Goal: Information Seeking & Learning: Learn about a topic

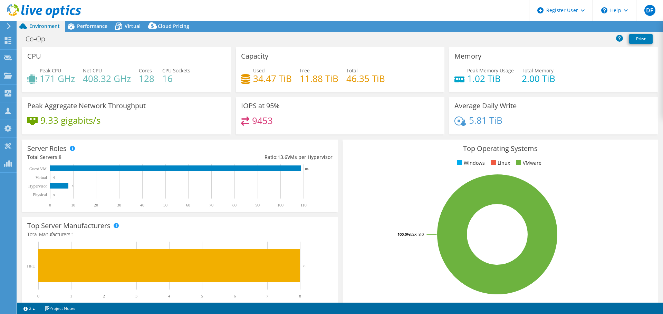
select select "EULondon"
select select "GBP"
drag, startPoint x: 85, startPoint y: 26, endPoint x: 89, endPoint y: 28, distance: 4.5
click at [85, 26] on span "Performance" at bounding box center [92, 26] width 30 height 7
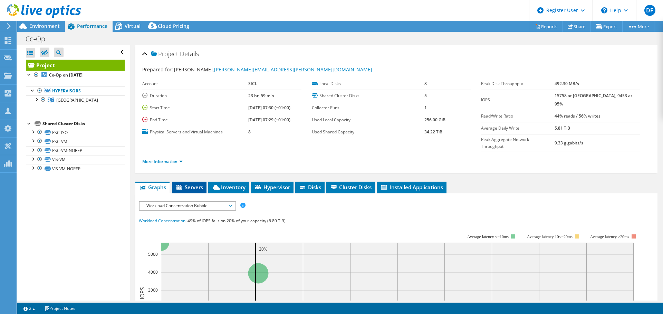
click at [192, 184] on span "Servers" at bounding box center [189, 187] width 28 height 7
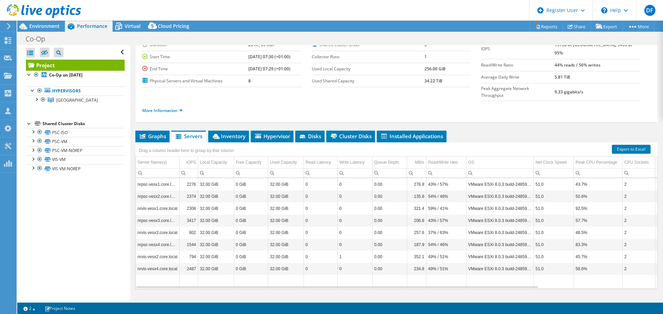
scroll to position [52, 0]
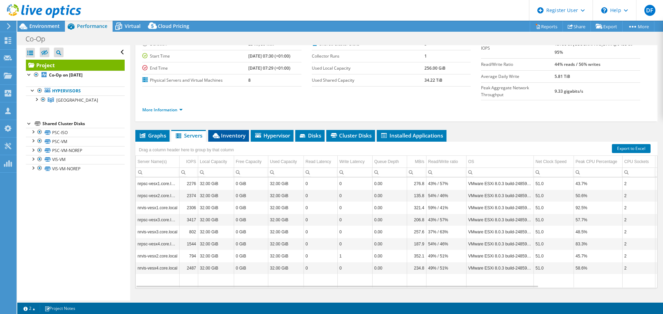
click at [229, 132] on span "Inventory" at bounding box center [229, 135] width 34 height 7
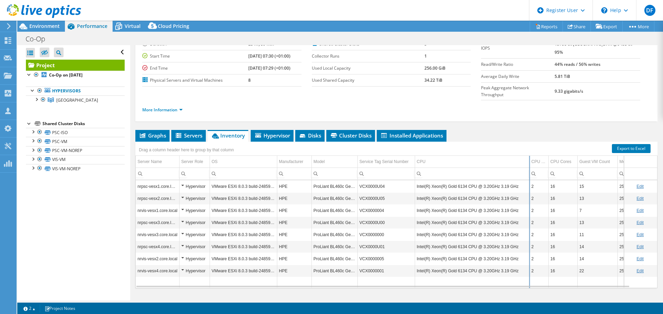
drag, startPoint x: 515, startPoint y: 151, endPoint x: 529, endPoint y: 150, distance: 14.2
click at [529, 150] on div "Drag a column header here to group by that column Server Name Server Role OS Ma…" at bounding box center [396, 215] width 522 height 147
drag, startPoint x: 548, startPoint y: 148, endPoint x: 552, endPoint y: 147, distance: 3.6
click at [552, 147] on div "Drag a column header here to group by that column Server Name Server Role OS Ma…" at bounding box center [396, 215] width 522 height 147
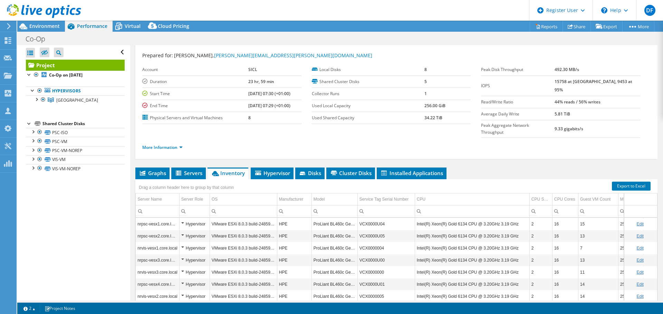
scroll to position [0, 0]
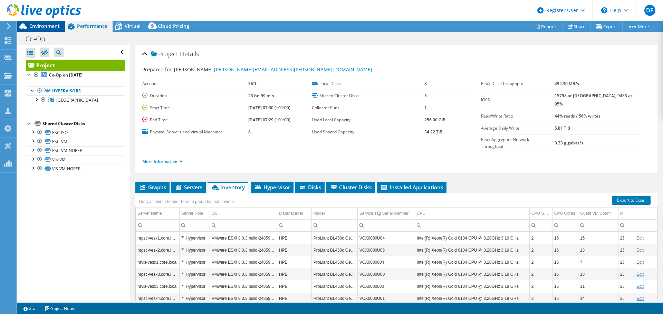
click at [44, 29] on span "Environment" at bounding box center [44, 26] width 30 height 7
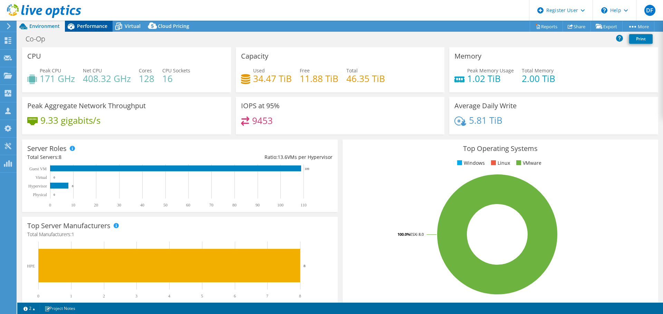
click at [105, 27] on span "Performance" at bounding box center [92, 26] width 30 height 7
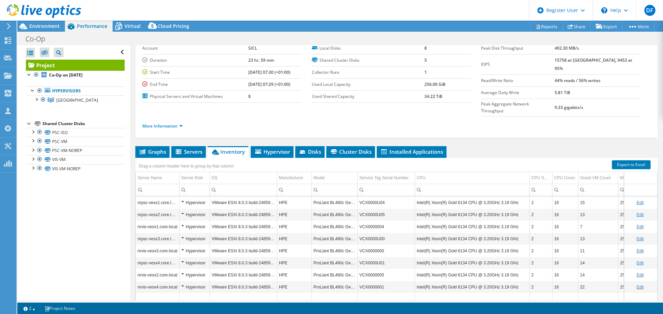
scroll to position [52, 0]
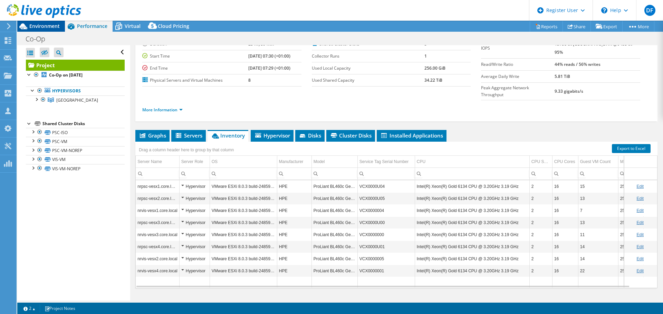
click at [41, 28] on span "Environment" at bounding box center [44, 26] width 30 height 7
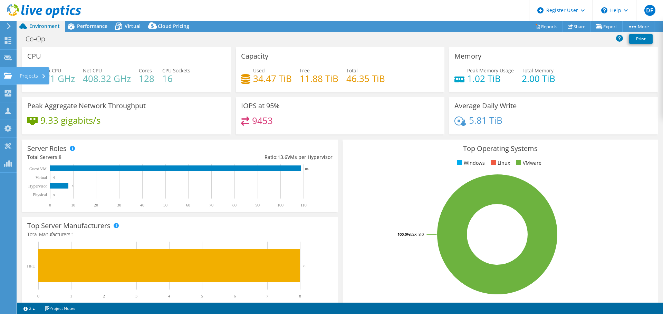
click at [21, 75] on div "Projects" at bounding box center [32, 75] width 33 height 17
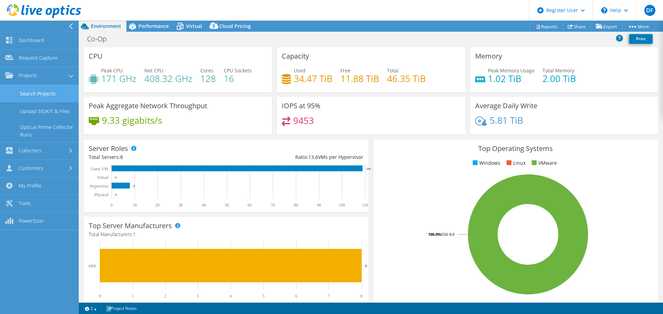
click at [35, 95] on link "Search Projects" at bounding box center [39, 94] width 79 height 18
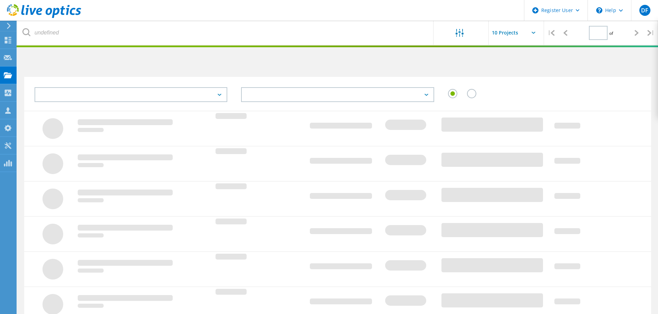
type input "1"
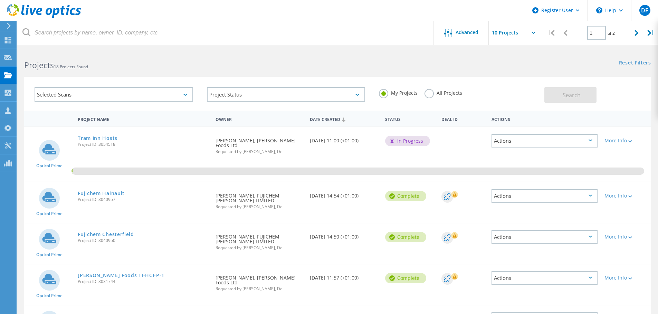
click at [427, 93] on label "All Projects" at bounding box center [443, 92] width 38 height 7
click at [0, 0] on input "All Projects" at bounding box center [0, 0] width 0 height 0
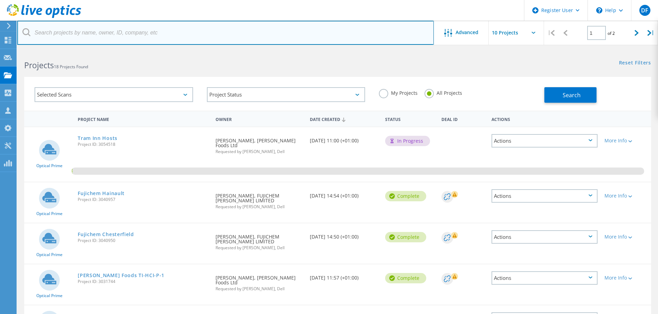
click at [164, 29] on input "text" at bounding box center [225, 33] width 416 height 24
paste input "Glenn.Arnold@hsf.co.uk"
type input "Glenn.Arnold@hsf.co.uk"
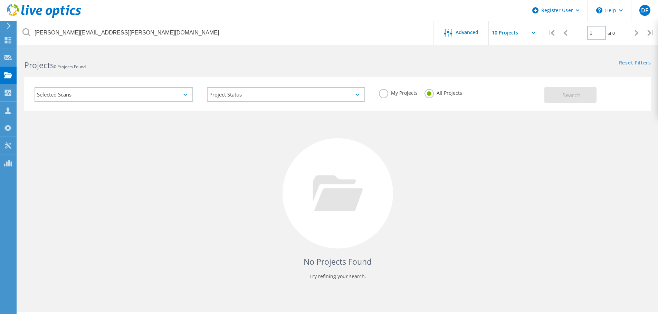
click at [53, 10] on icon at bounding box center [44, 11] width 74 height 14
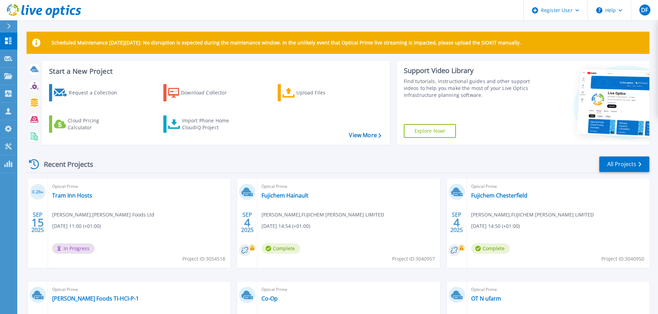
scroll to position [35, 0]
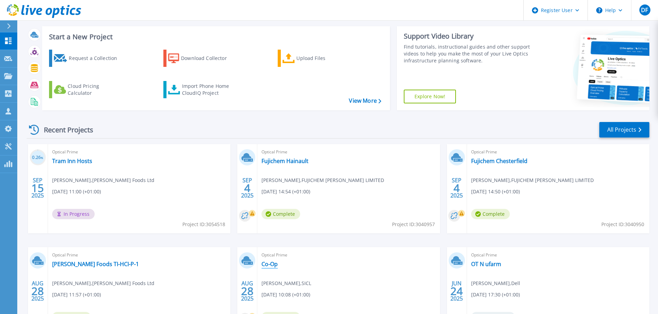
click at [270, 264] on link "Co-Op" at bounding box center [269, 264] width 16 height 7
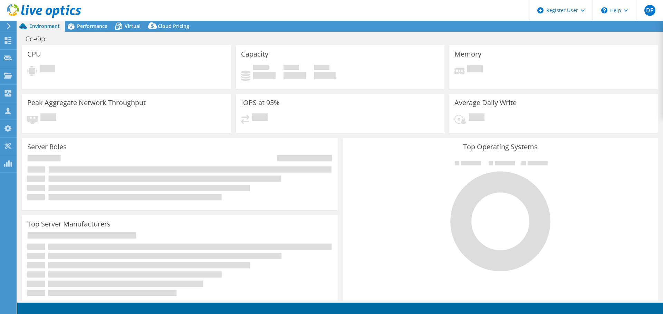
select select "EULondon"
select select "GBP"
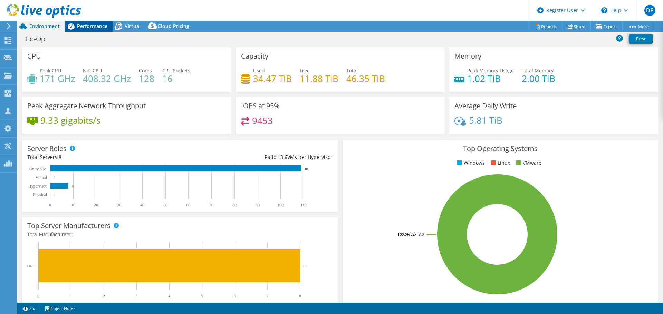
click at [94, 27] on span "Performance" at bounding box center [92, 26] width 30 height 7
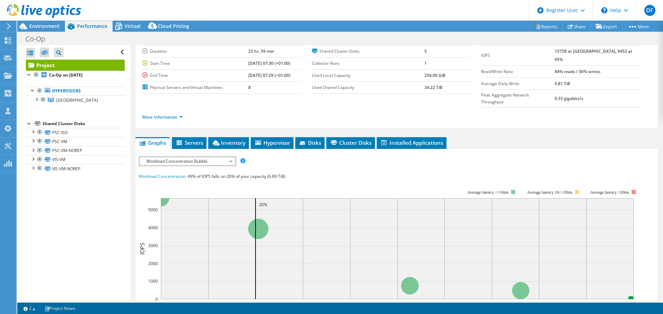
scroll to position [104, 0]
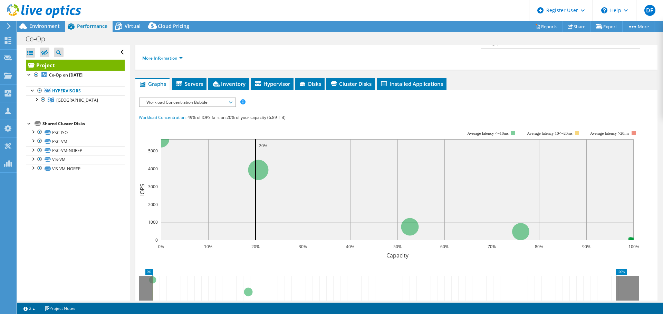
click at [188, 98] on span "Workload Concentration Bubble" at bounding box center [187, 102] width 89 height 8
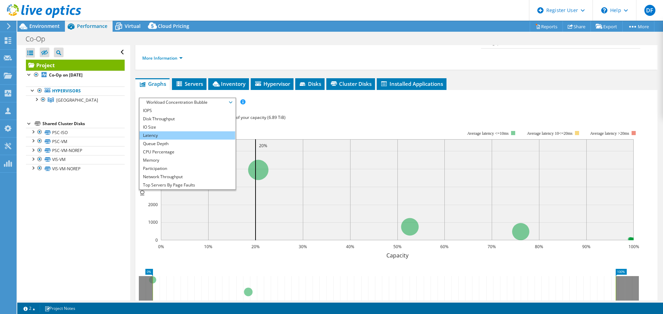
click at [185, 132] on li "Latency" at bounding box center [187, 136] width 96 height 8
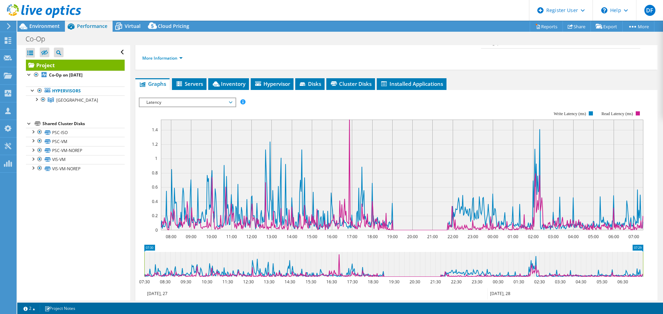
click at [171, 98] on span "Latency" at bounding box center [187, 102] width 89 height 8
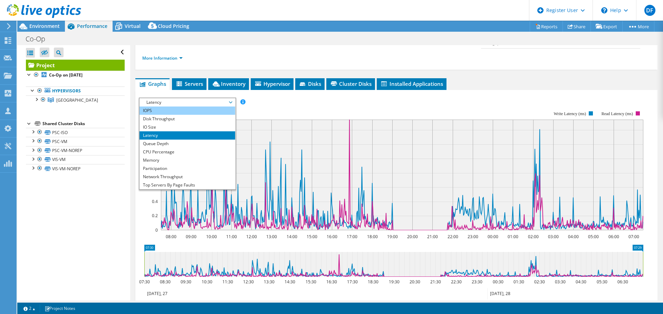
click at [168, 107] on li "IOPS" at bounding box center [187, 111] width 96 height 8
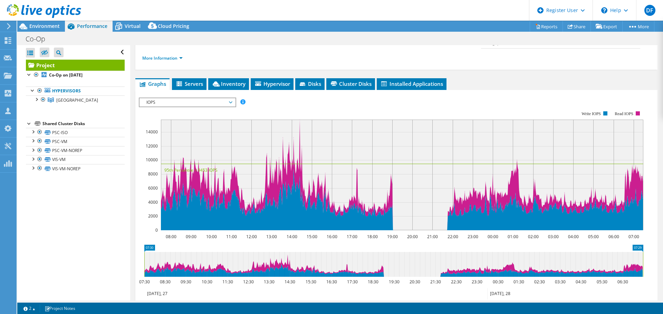
click at [198, 80] on span "Servers" at bounding box center [189, 83] width 28 height 7
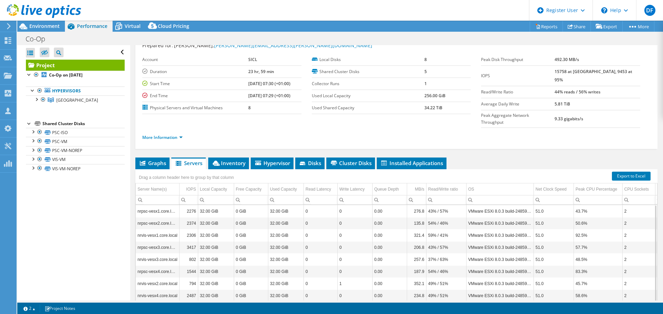
scroll to position [0, 0]
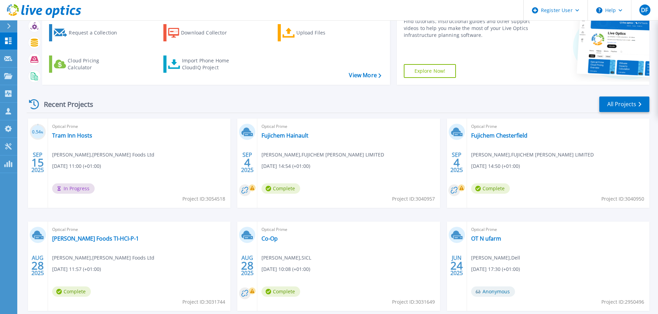
scroll to position [97, 0]
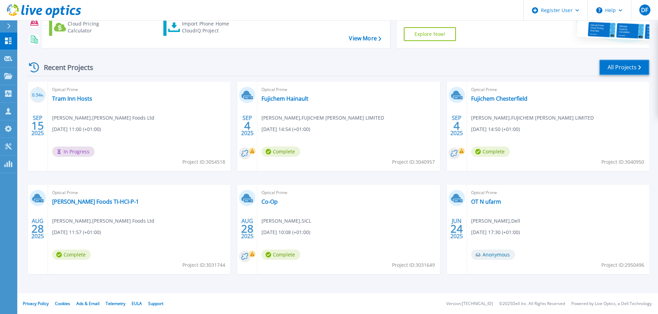
click at [619, 66] on link "All Projects" at bounding box center [624, 68] width 50 height 16
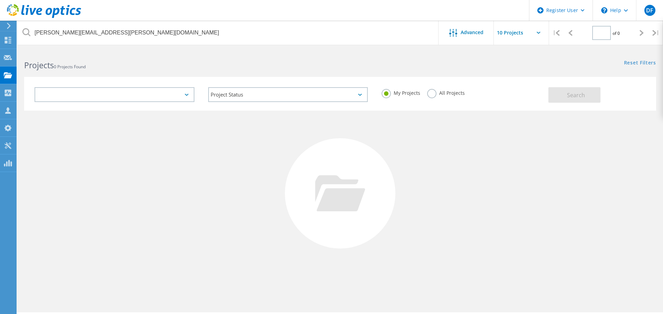
type input "1"
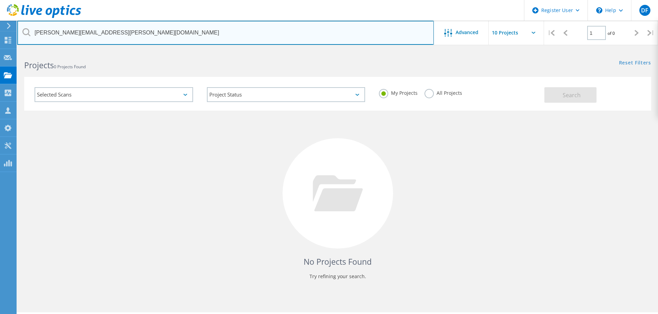
drag, startPoint x: 121, startPoint y: 38, endPoint x: 24, endPoint y: 21, distance: 98.9
click at [22, 28] on input "[PERSON_NAME][EMAIL_ADDRESS][PERSON_NAME][DOMAIN_NAME]" at bounding box center [225, 33] width 416 height 24
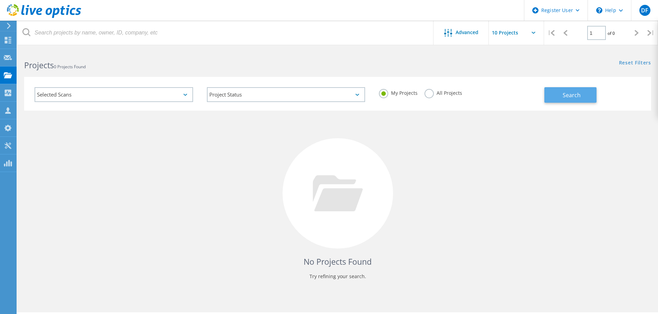
click at [557, 97] on button "Search" at bounding box center [570, 95] width 52 height 16
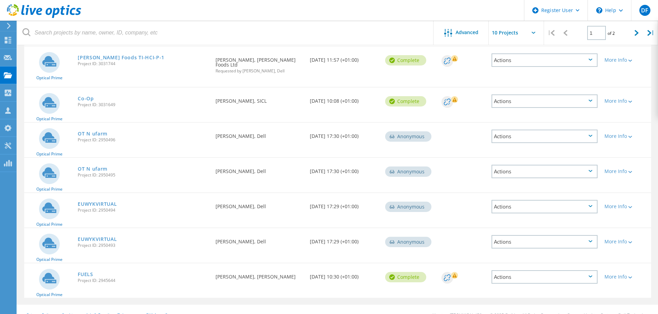
scroll to position [220, 0]
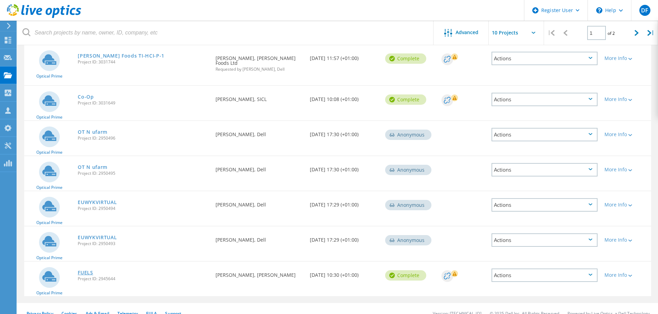
click at [83, 271] on link "FUELS" at bounding box center [86, 273] width 16 height 5
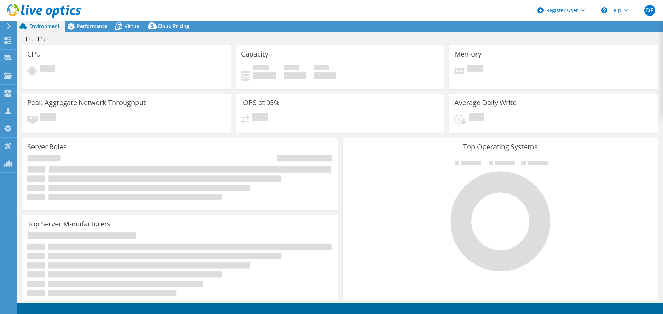
select select "EULondon"
select select "GBP"
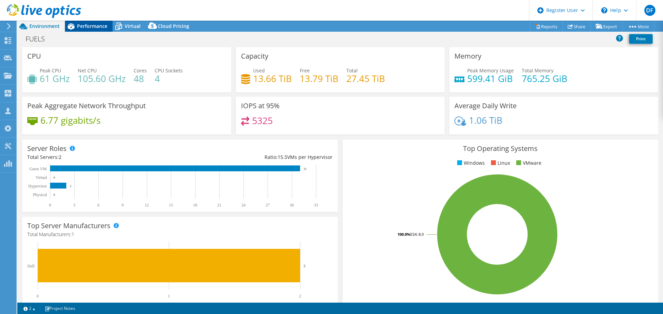
click at [96, 27] on span "Performance" at bounding box center [92, 26] width 30 height 7
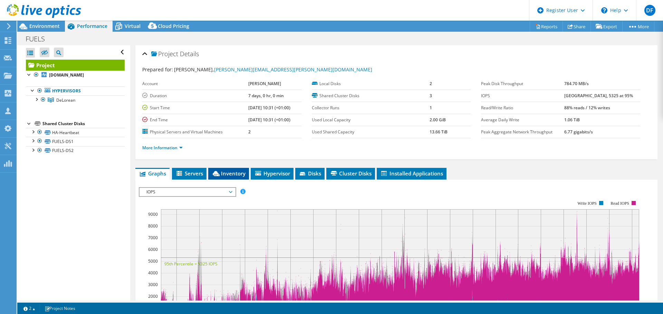
click at [241, 172] on span "Inventory" at bounding box center [229, 173] width 34 height 7
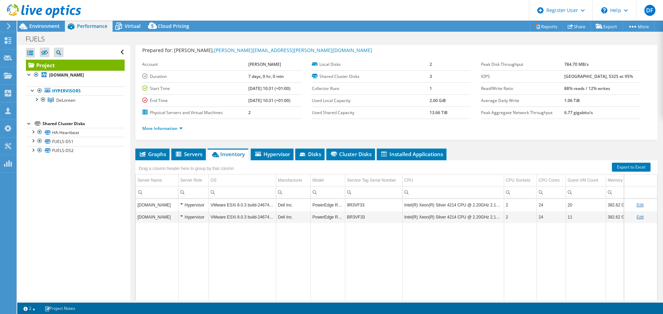
scroll to position [52, 0]
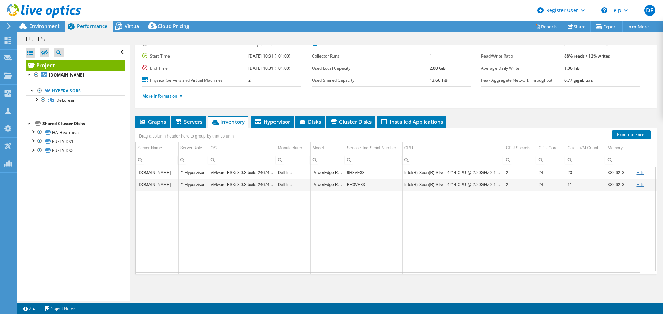
click at [353, 173] on td "9R3VF33" at bounding box center [373, 173] width 57 height 12
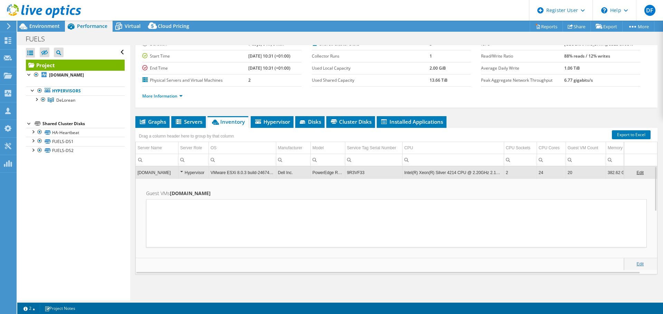
click at [353, 173] on td "9R3VF33" at bounding box center [373, 173] width 57 height 12
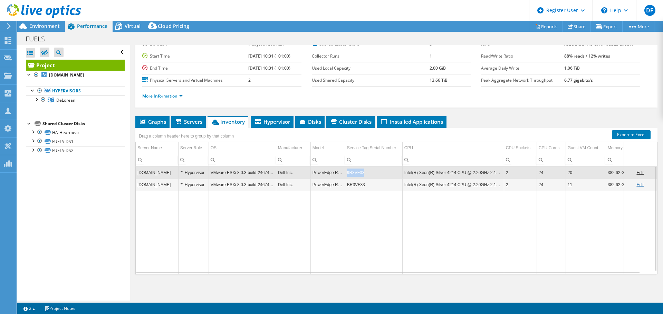
click at [353, 173] on td "9R3VF33" at bounding box center [373, 173] width 57 height 12
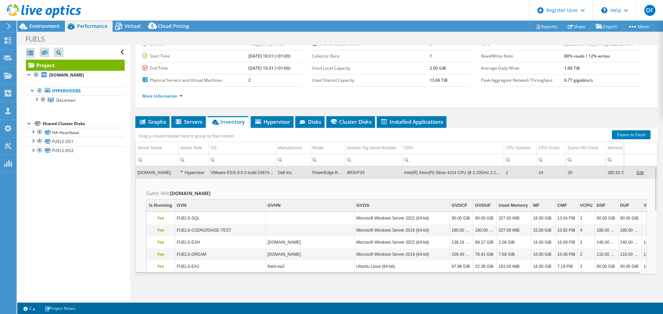
click at [353, 173] on td "9R3VF33" at bounding box center [373, 173] width 57 height 12
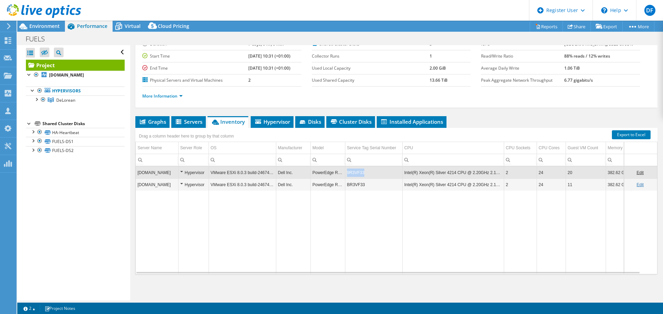
click at [353, 173] on td "9R3VF33" at bounding box center [373, 173] width 57 height 12
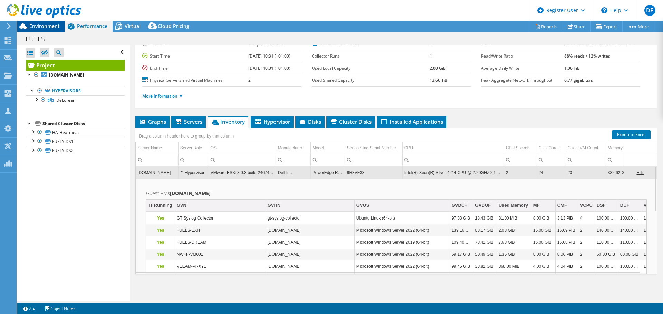
click at [51, 27] on span "Environment" at bounding box center [44, 26] width 30 height 7
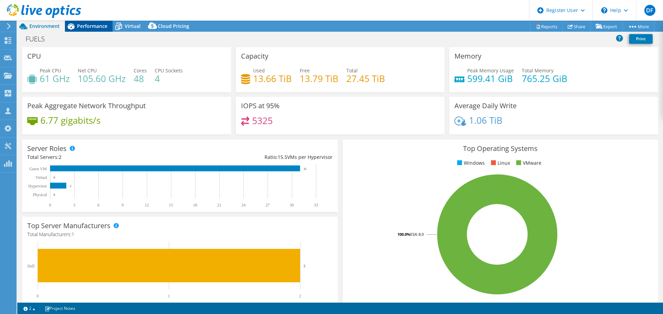
click at [97, 26] on span "Performance" at bounding box center [92, 26] width 30 height 7
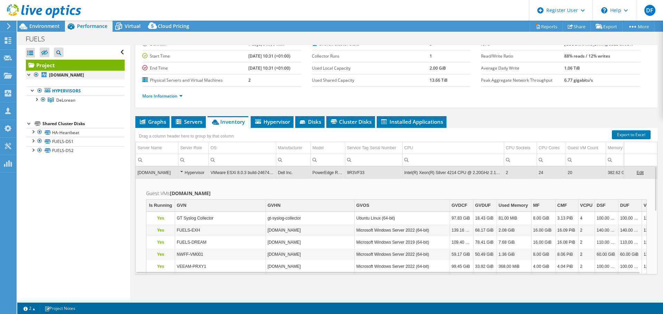
click at [36, 74] on div at bounding box center [36, 75] width 7 height 8
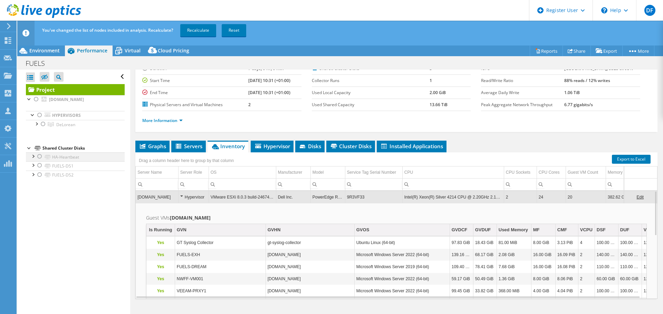
click at [38, 156] on div at bounding box center [39, 157] width 7 height 8
click at [39, 165] on div at bounding box center [39, 166] width 7 height 8
click at [40, 173] on div at bounding box center [39, 175] width 7 height 8
click at [33, 156] on div at bounding box center [32, 156] width 7 height 7
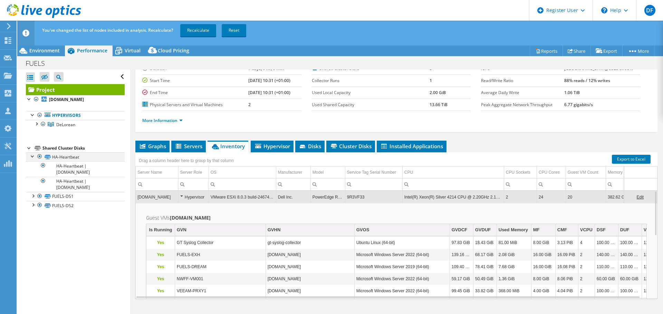
click at [33, 156] on div at bounding box center [32, 156] width 7 height 7
click at [194, 29] on link "Recalculate" at bounding box center [198, 30] width 36 height 12
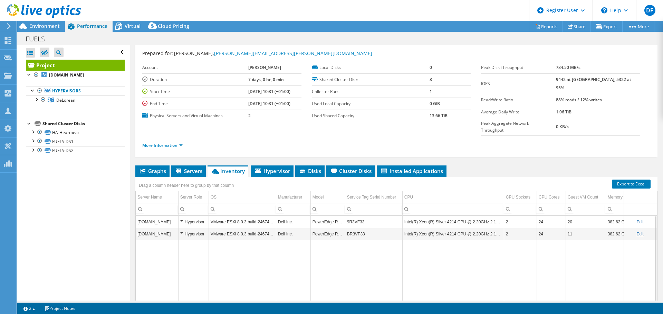
scroll to position [0, 0]
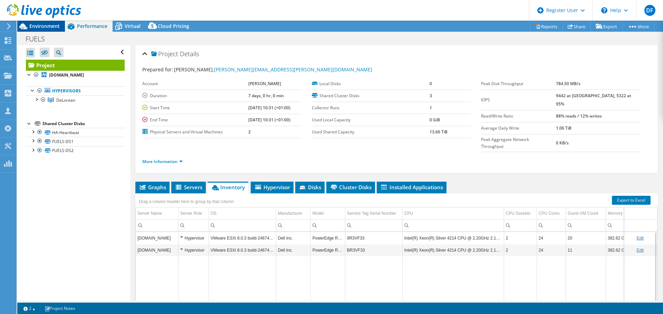
drag, startPoint x: 47, startPoint y: 25, endPoint x: 48, endPoint y: 28, distance: 3.6
click at [46, 25] on span "Environment" at bounding box center [44, 26] width 30 height 7
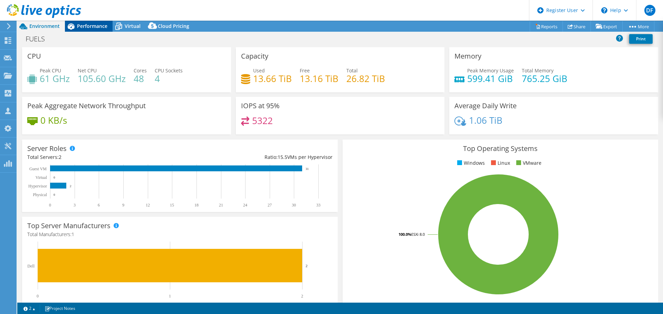
click at [93, 27] on span "Performance" at bounding box center [92, 26] width 30 height 7
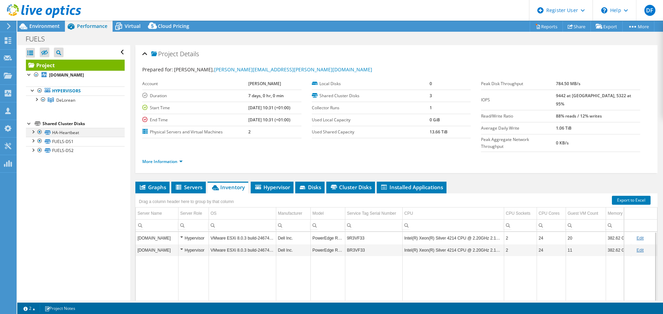
click at [32, 132] on div at bounding box center [32, 131] width 7 height 7
click at [40, 90] on div at bounding box center [39, 91] width 7 height 8
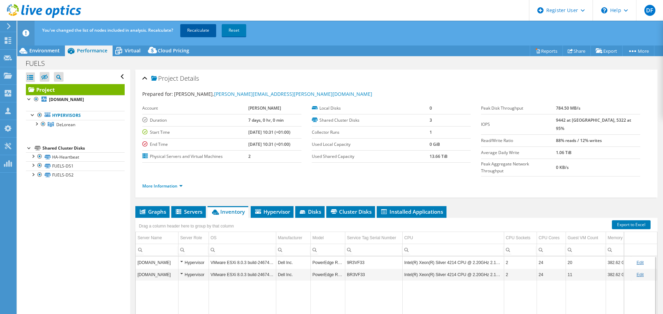
click at [197, 28] on link "Recalculate" at bounding box center [198, 30] width 36 height 12
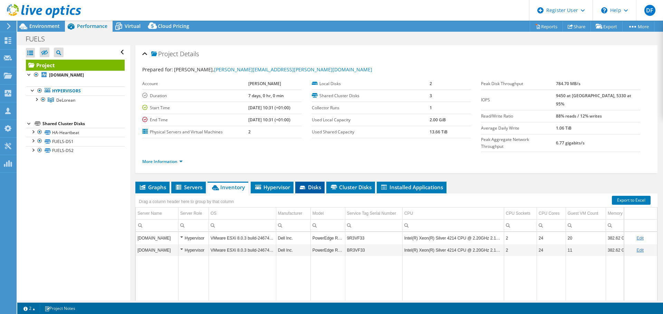
click at [312, 184] on span "Disks" at bounding box center [310, 187] width 22 height 7
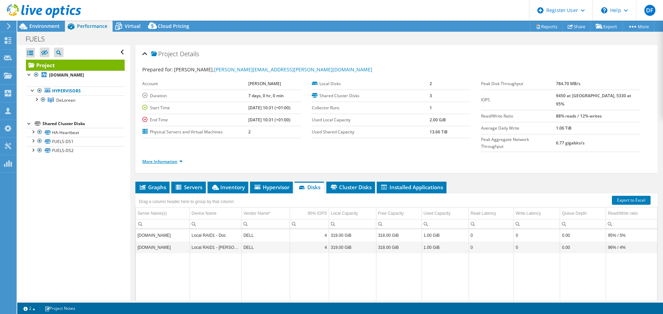
click at [165, 159] on link "More Information" at bounding box center [162, 162] width 40 height 6
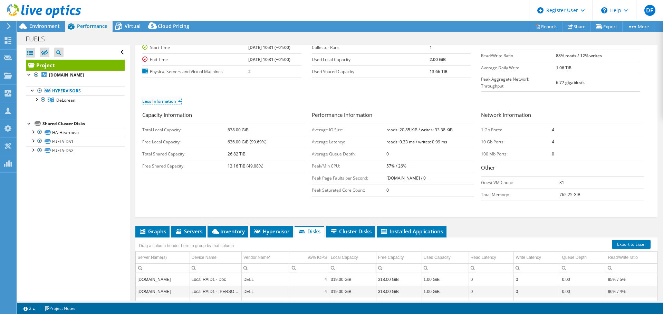
scroll to position [104, 0]
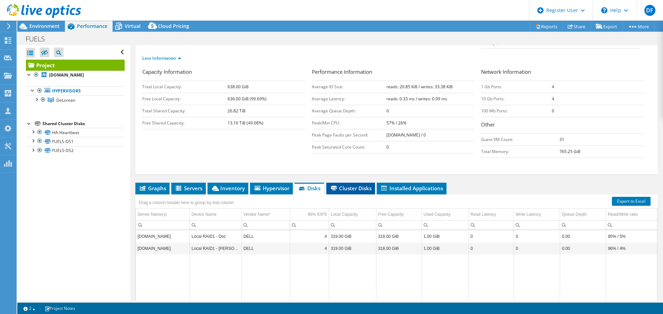
click at [344, 185] on span "Cluster Disks" at bounding box center [351, 188] width 42 height 7
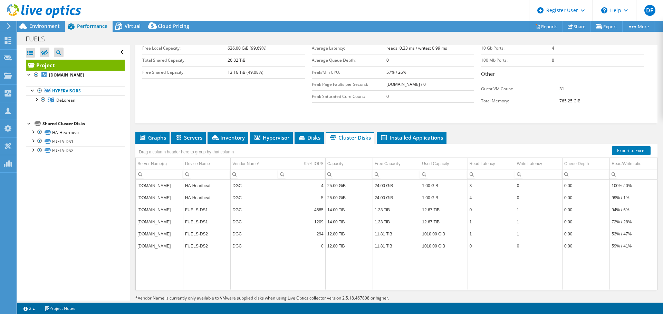
scroll to position [156, 0]
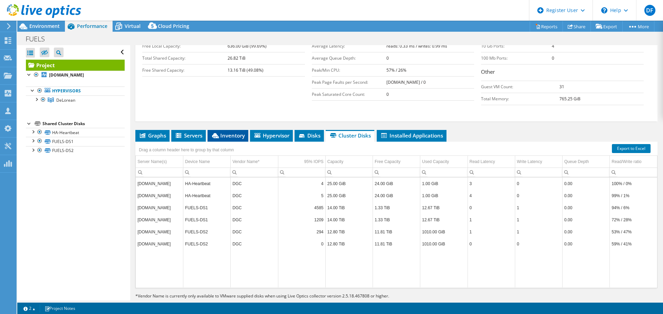
click at [239, 132] on span "Inventory" at bounding box center [228, 135] width 34 height 7
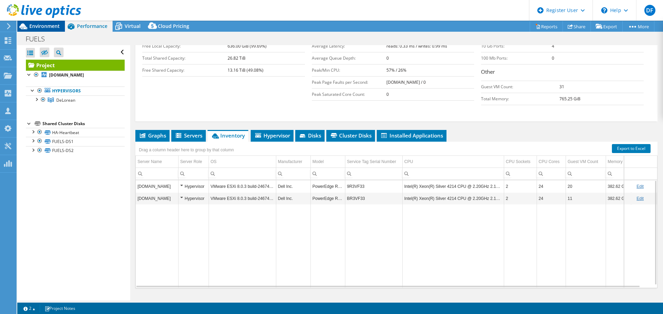
click at [46, 25] on span "Environment" at bounding box center [44, 26] width 30 height 7
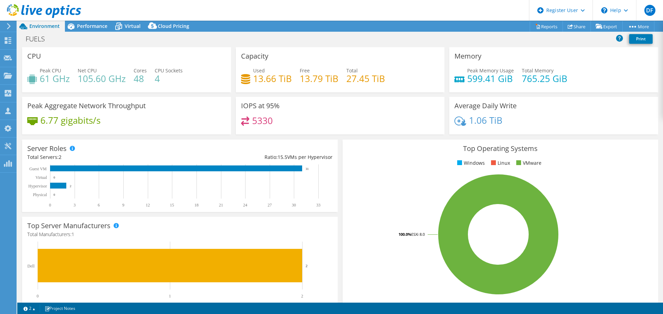
drag, startPoint x: 98, startPoint y: 26, endPoint x: 113, endPoint y: 50, distance: 28.7
click at [98, 26] on span "Performance" at bounding box center [92, 26] width 30 height 7
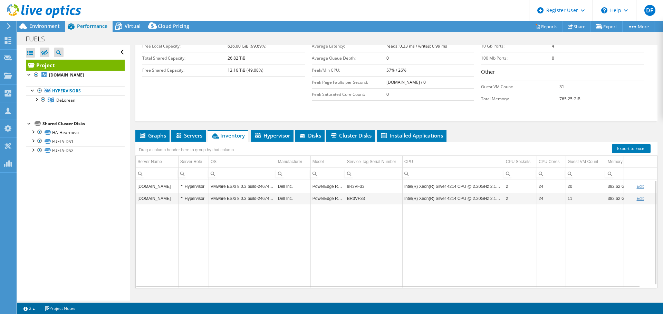
click at [149, 132] on span "Graphs" at bounding box center [152, 135] width 27 height 7
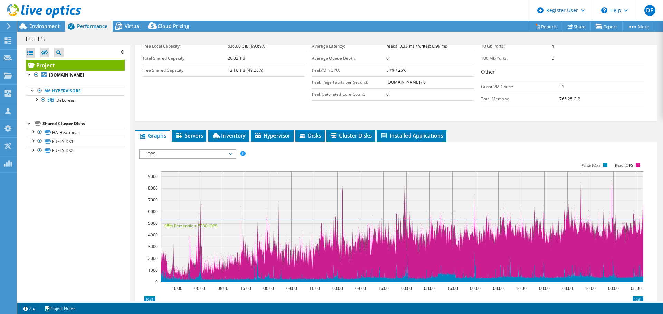
click at [184, 150] on span "IOPS" at bounding box center [187, 154] width 89 height 8
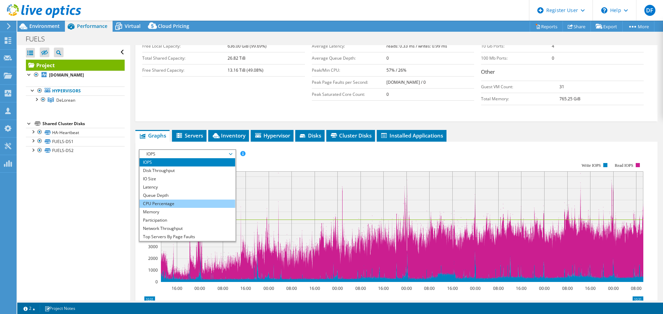
click at [165, 200] on li "CPU Percentage" at bounding box center [187, 204] width 96 height 8
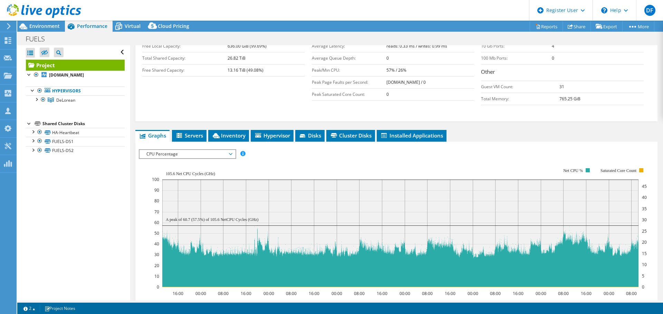
scroll to position [225, 0]
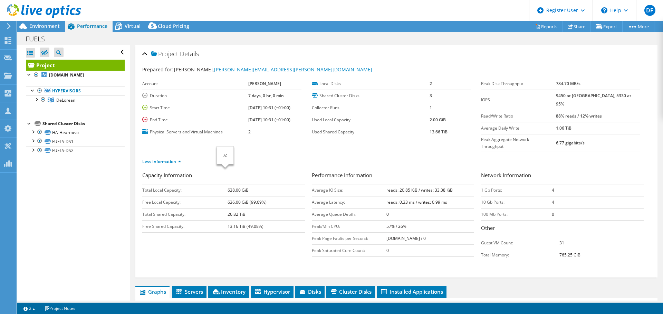
select select "EULondon"
select select "GBP"
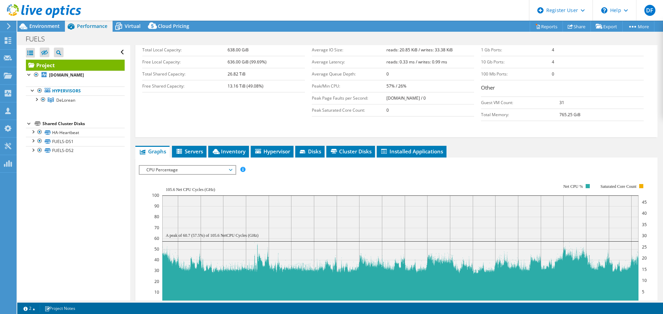
scroll to position [87, 0]
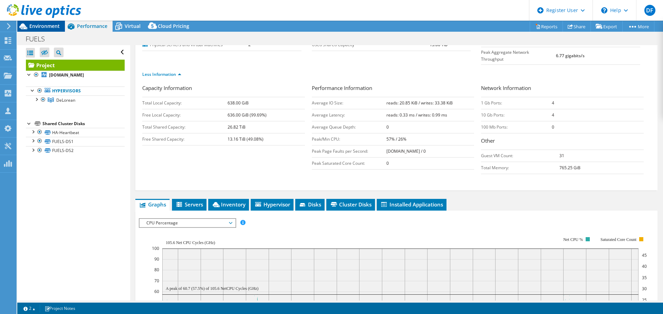
click at [48, 28] on span "Environment" at bounding box center [44, 26] width 30 height 7
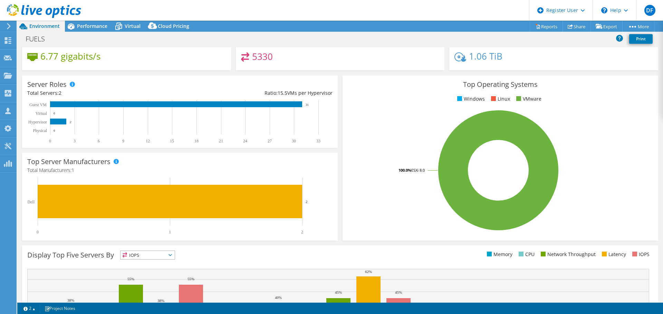
scroll to position [0, 0]
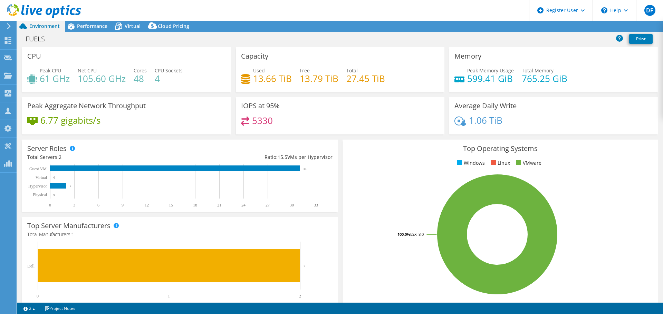
select select "EULondon"
select select "USD"
